Goal: Information Seeking & Learning: Learn about a topic

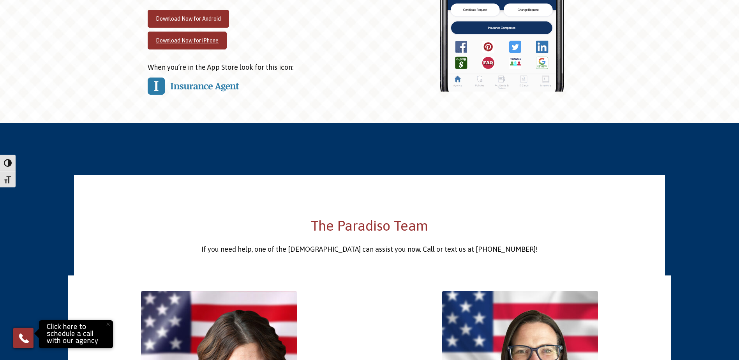
scroll to position [1013, 0]
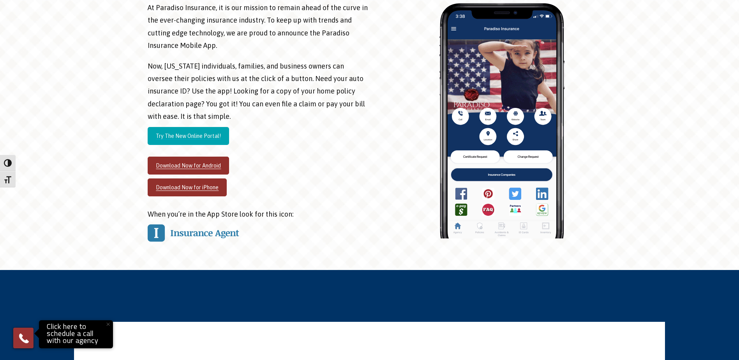
click at [198, 127] on link "Try The New Online Portal!" at bounding box center [188, 136] width 81 height 18
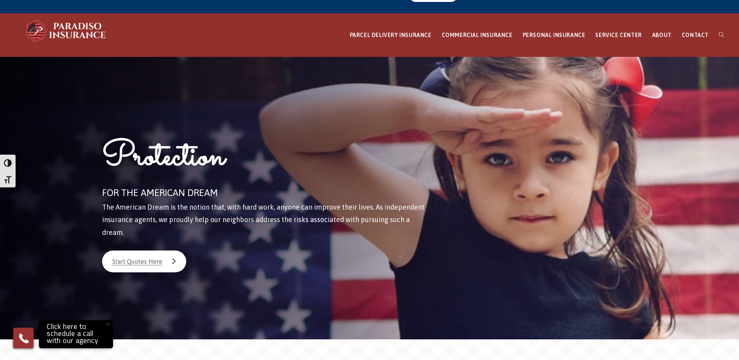
scroll to position [0, 0]
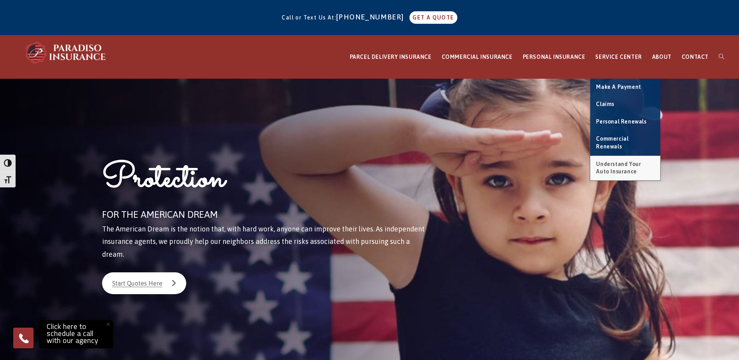
click at [617, 159] on link "Understand Your Auto Insurance" at bounding box center [625, 168] width 70 height 25
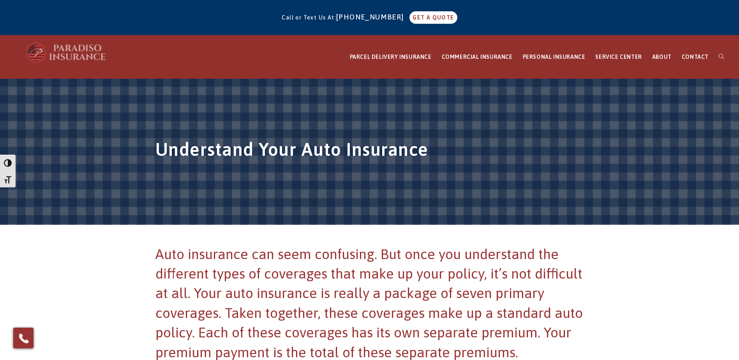
click at [76, 52] on img at bounding box center [66, 52] width 86 height 23
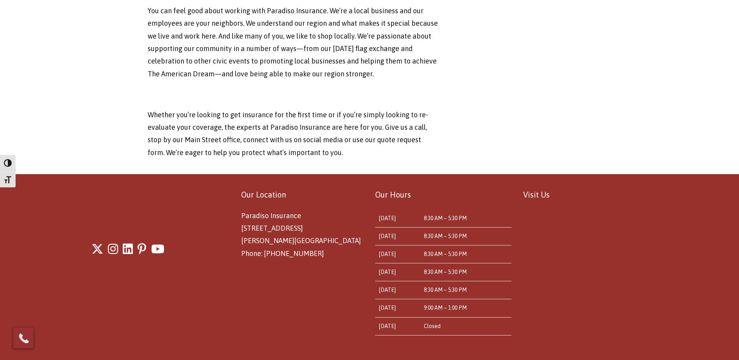
scroll to position [2584, 0]
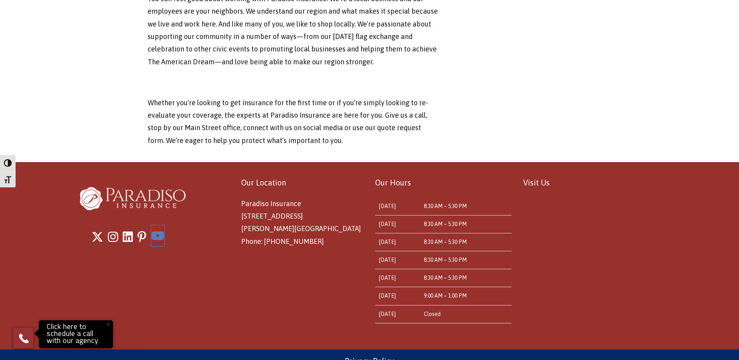
click at [161, 230] on icon "Youtube" at bounding box center [157, 236] width 13 height 12
